Goal: Transaction & Acquisition: Purchase product/service

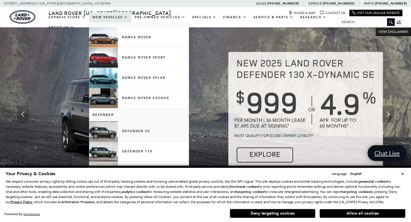
scroll to position [24, 0]
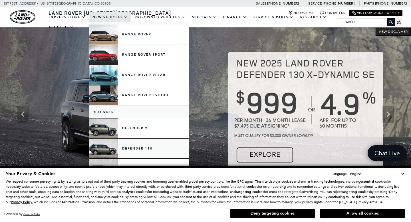
click at [128, 151] on link "Defender 110" at bounding box center [139, 149] width 100 height 20
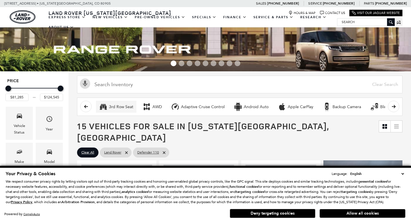
click at [114, 109] on button "3rd Row Seat" at bounding box center [116, 107] width 41 height 12
type input "$84,373"
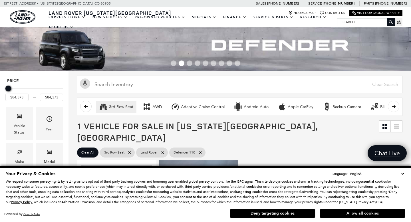
click at [344, 211] on button "Allow all cookies" at bounding box center [363, 213] width 86 height 9
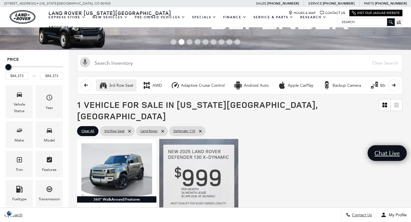
scroll to position [42, 0]
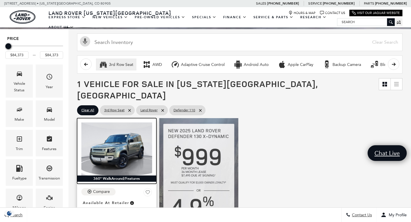
click at [118, 138] on img at bounding box center [116, 149] width 71 height 53
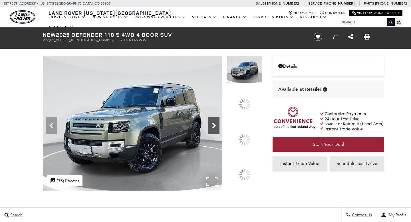
click at [220, 131] on icon at bounding box center [213, 125] width 11 height 11
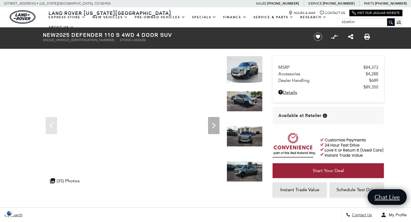
click at [246, 80] on img at bounding box center [245, 69] width 36 height 27
click at [249, 70] on img at bounding box center [245, 69] width 36 height 27
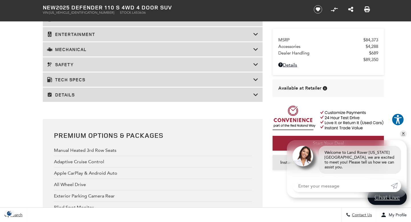
scroll to position [1002, 0]
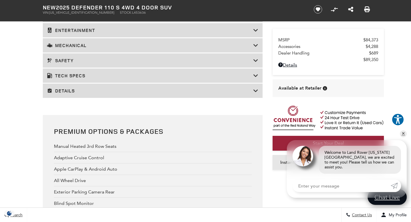
click at [154, 94] on div "Details" at bounding box center [153, 91] width 220 height 14
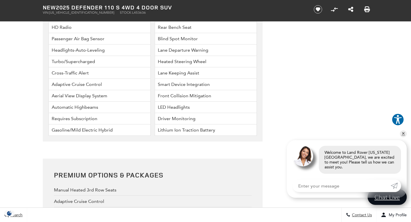
scroll to position [1868, 0]
click at [110, 131] on li "Gasoline/Mild Electric Hybrid" at bounding box center [100, 130] width 102 height 11
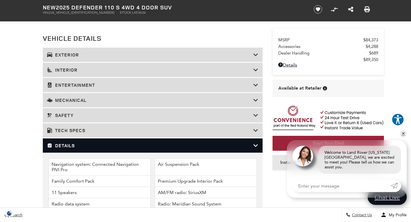
scroll to position [777, 0]
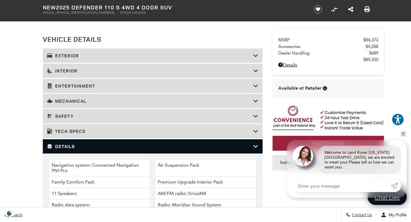
click at [256, 146] on icon at bounding box center [255, 147] width 5 height 6
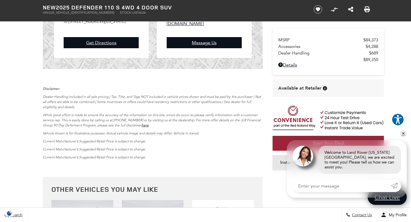
scroll to position [1350, 0]
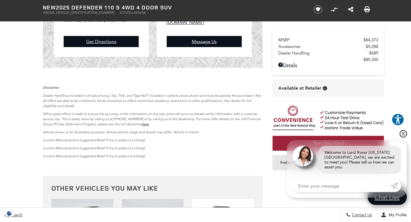
click at [405, 137] on link "✕" at bounding box center [403, 134] width 7 height 7
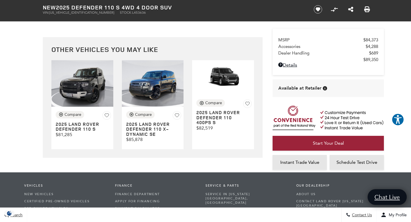
scroll to position [1490, 0]
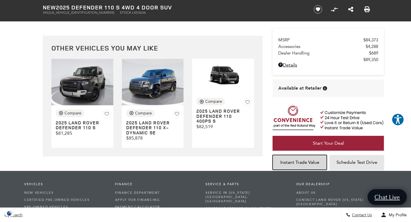
click at [292, 166] on link "Instant Trade Value" at bounding box center [300, 162] width 54 height 15
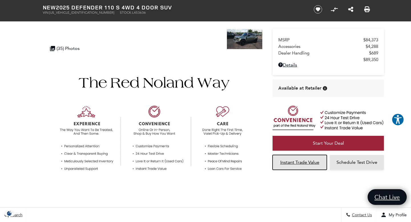
scroll to position [0, 0]
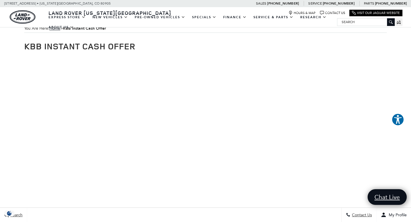
scroll to position [11, 0]
